Goal: Find specific page/section: Find specific page/section

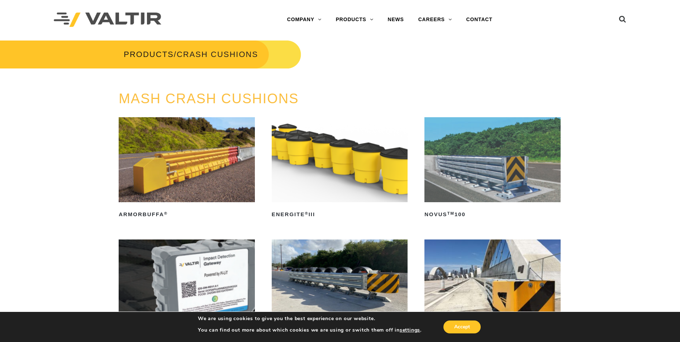
click at [442, 17] on link "CAREERS" at bounding box center [435, 20] width 48 height 14
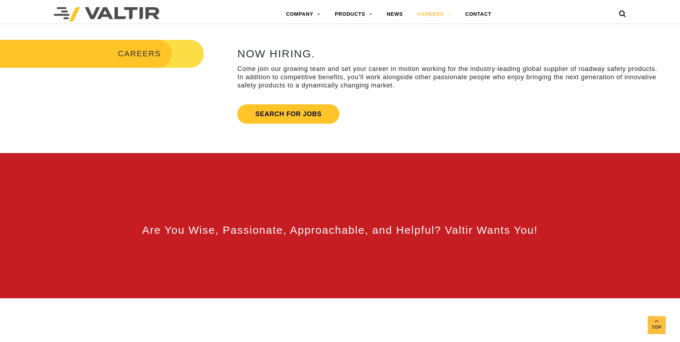
scroll to position [395, 0]
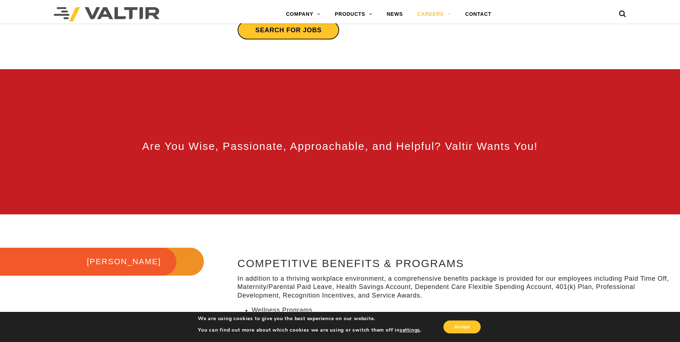
click at [298, 33] on link "Search for jobs" at bounding box center [288, 29] width 102 height 19
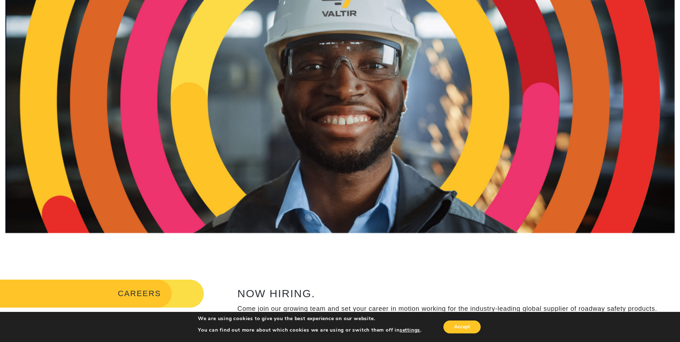
scroll to position [108, 0]
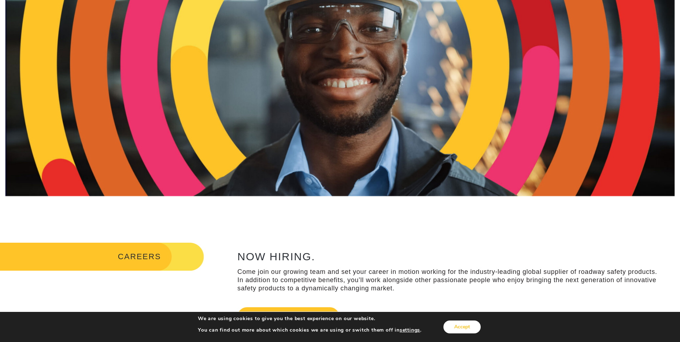
click at [463, 328] on button "Accept" at bounding box center [462, 327] width 37 height 13
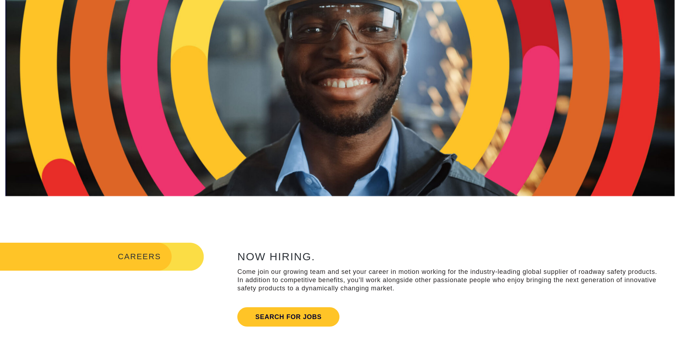
scroll to position [215, 0]
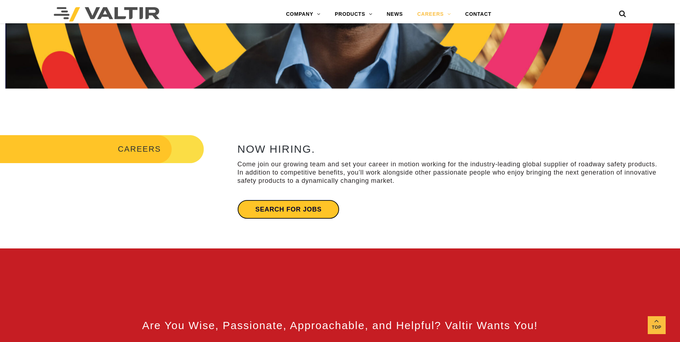
click at [293, 212] on link "Search for jobs" at bounding box center [288, 209] width 102 height 19
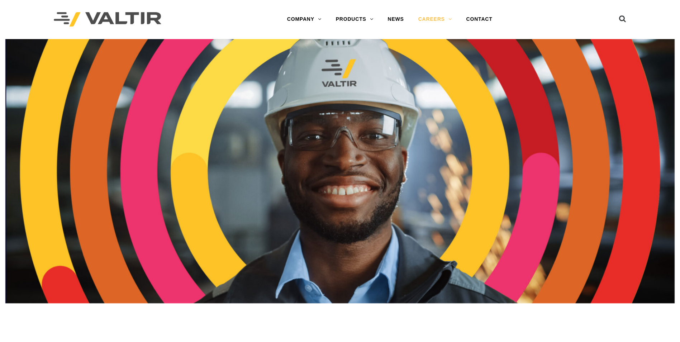
scroll to position [0, 0]
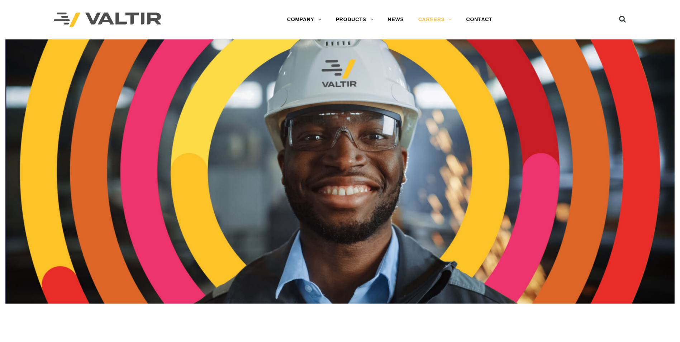
click at [438, 34] on link "CORE VALUES" at bounding box center [456, 34] width 90 height 14
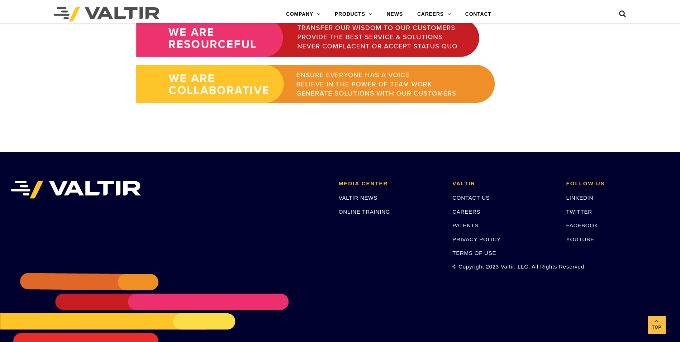
scroll to position [627, 0]
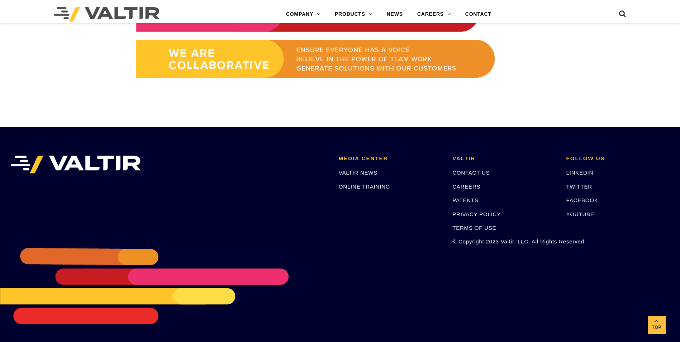
click at [468, 187] on link "CAREERS" at bounding box center [467, 187] width 28 height 6
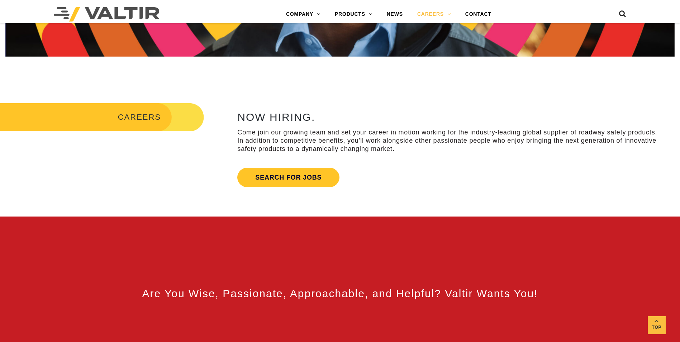
scroll to position [287, 0]
